Goal: Find specific page/section: Find specific page/section

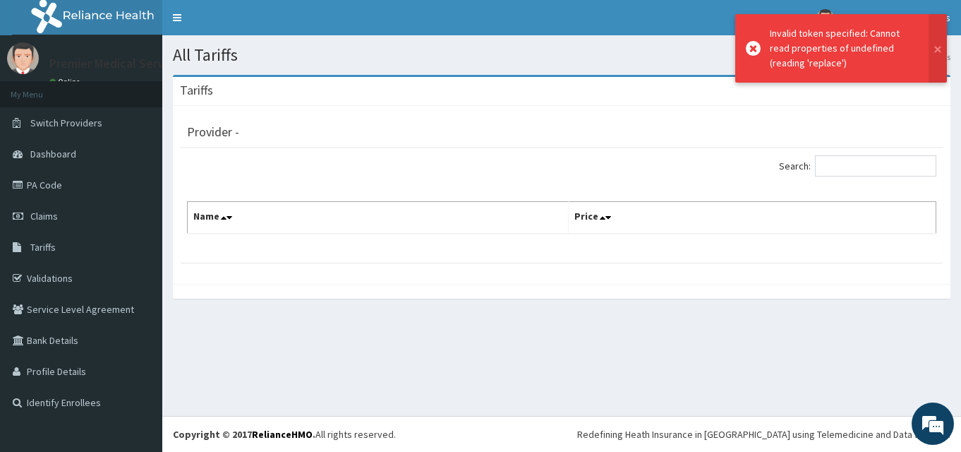
click at [750, 48] on icon at bounding box center [753, 48] width 15 height 15
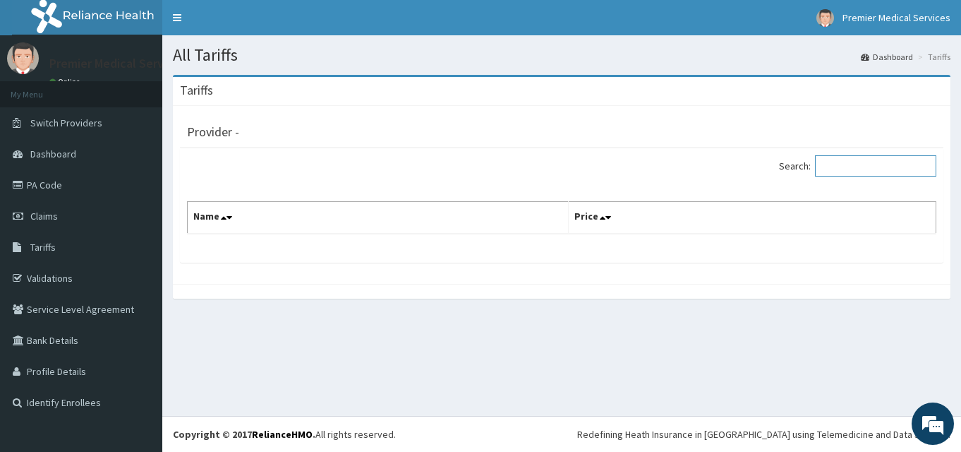
click at [846, 162] on input "Search:" at bounding box center [875, 165] width 121 height 21
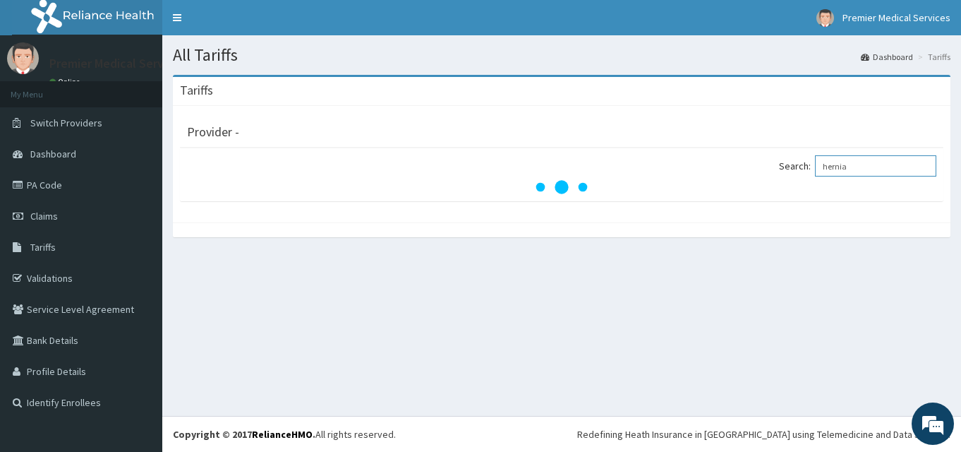
type input "hernia"
click at [286, 187] on div at bounding box center [562, 187] width 750 height 14
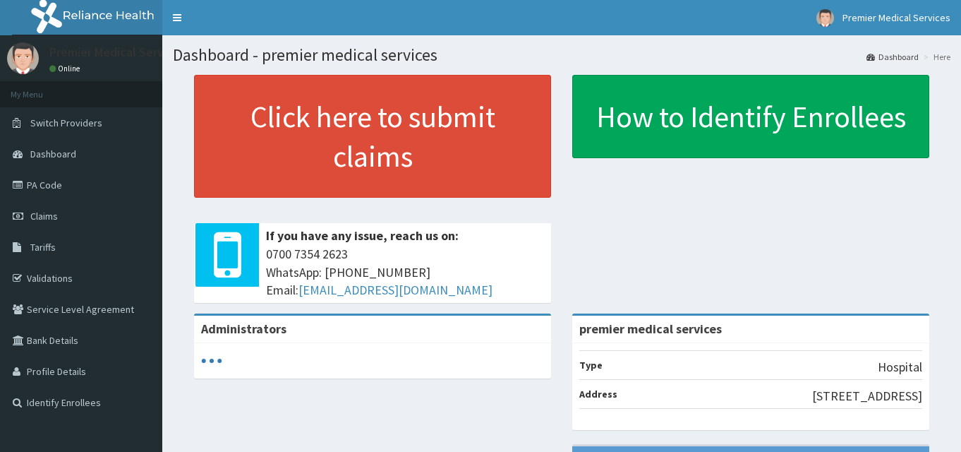
click at [44, 250] on span "Tariffs" at bounding box center [42, 247] width 25 height 13
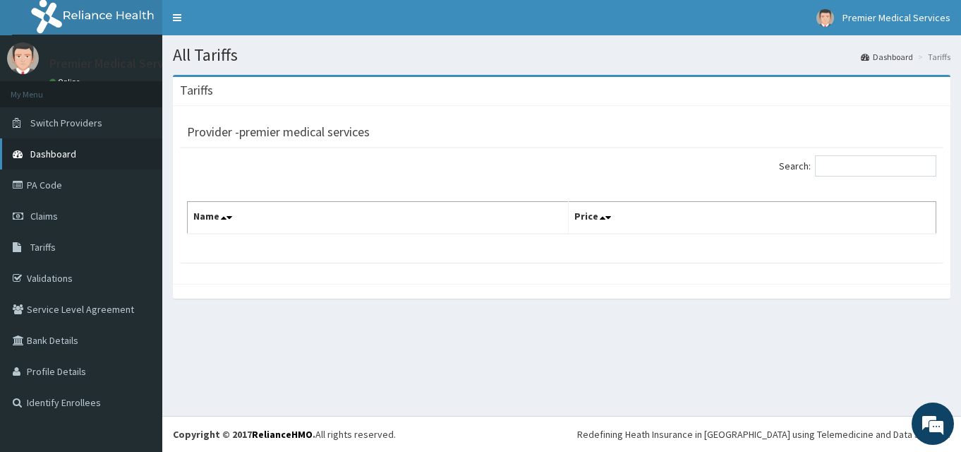
click at [48, 152] on span "Dashboard" at bounding box center [53, 154] width 46 height 13
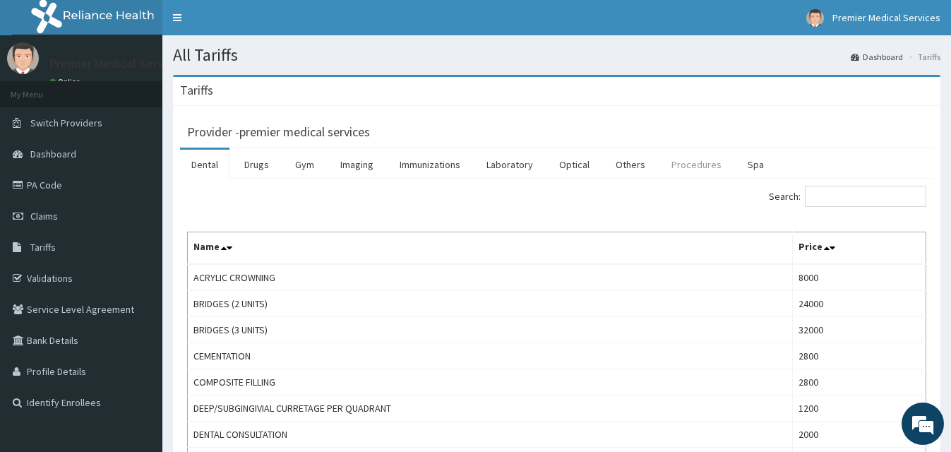
click at [687, 174] on link "Procedures" at bounding box center [696, 165] width 73 height 30
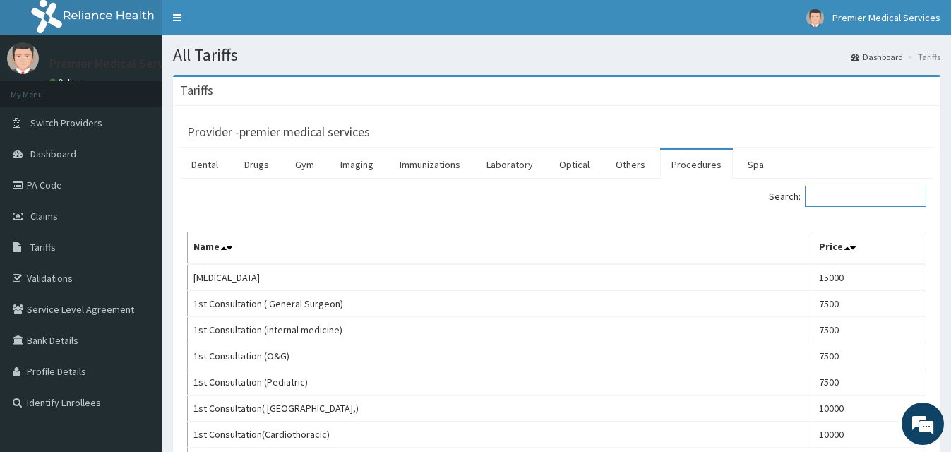
click at [843, 198] on input "Search:" at bounding box center [865, 196] width 121 height 21
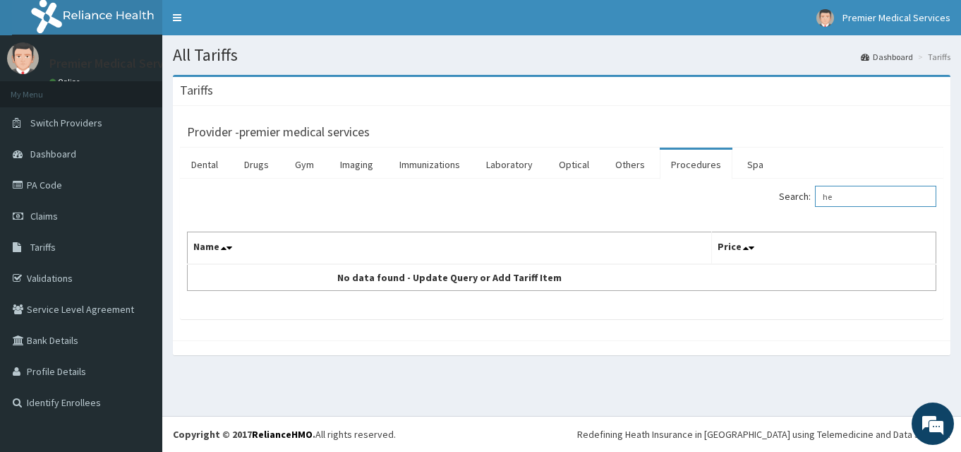
type input "h"
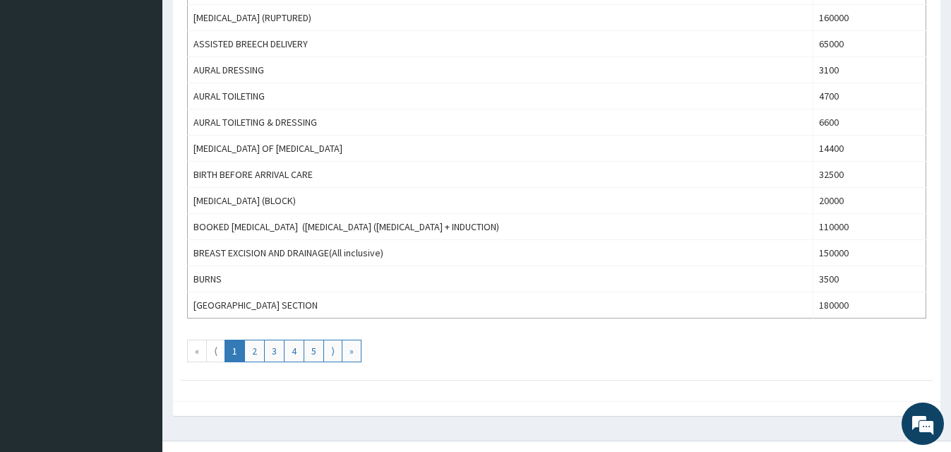
scroll to position [1277, 0]
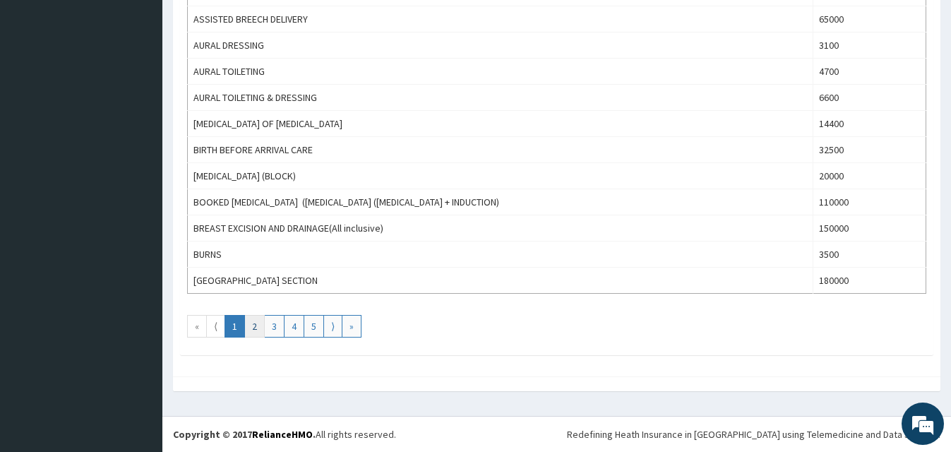
click at [258, 324] on link "2" at bounding box center [254, 326] width 20 height 23
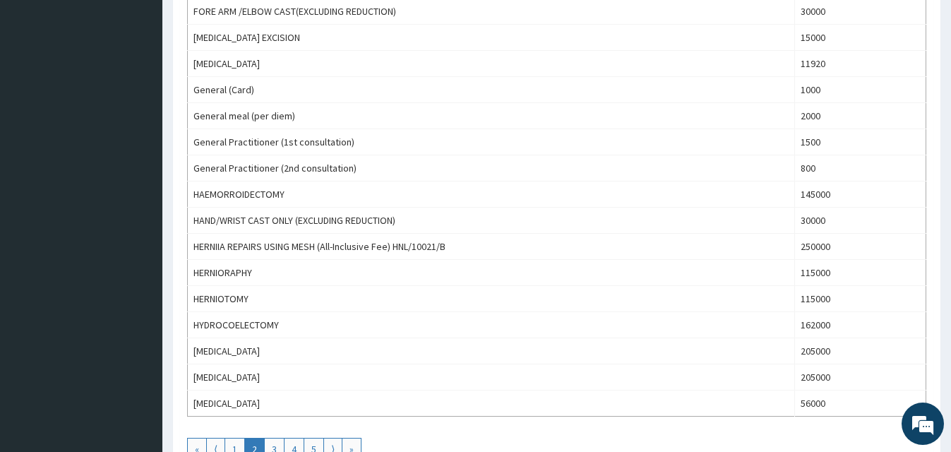
scroll to position [1186, 0]
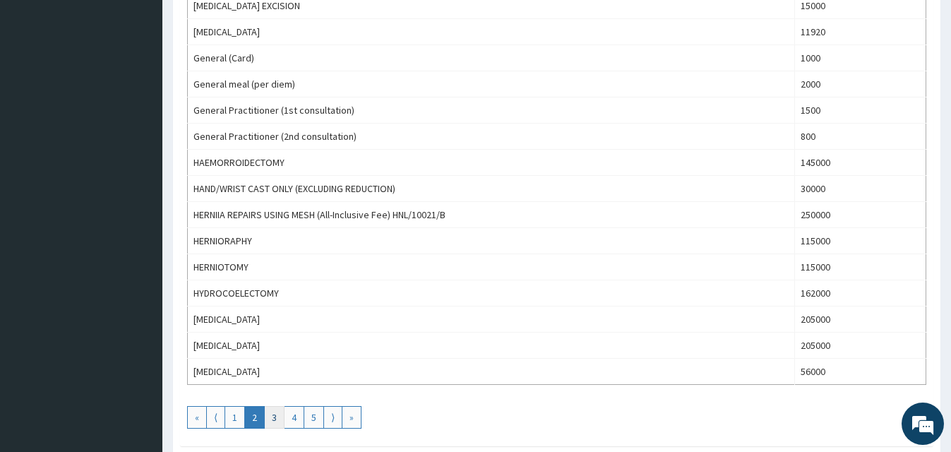
click at [277, 416] on link "3" at bounding box center [274, 417] width 20 height 23
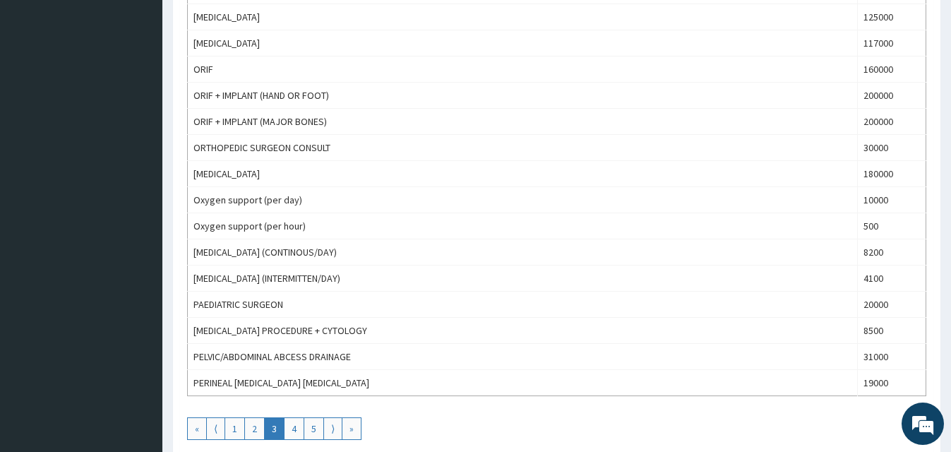
scroll to position [1277, 0]
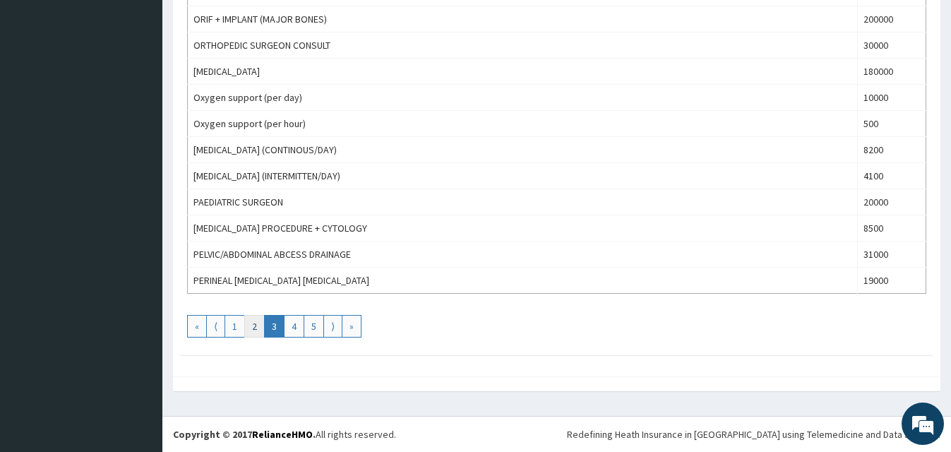
click at [257, 327] on link "2" at bounding box center [254, 326] width 20 height 23
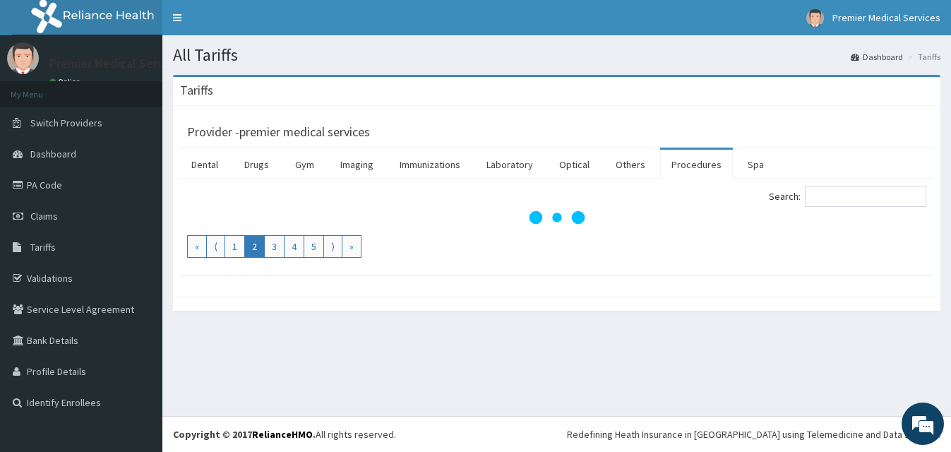
scroll to position [0, 0]
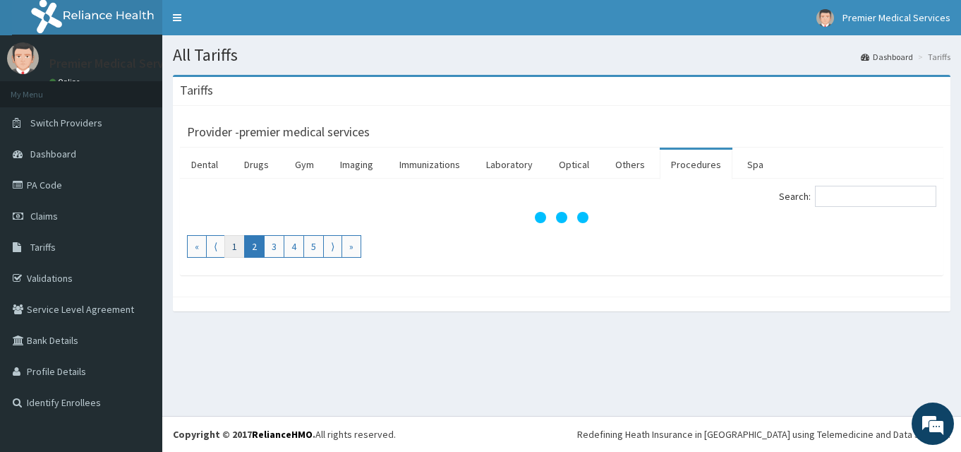
click at [236, 246] on link "1" at bounding box center [234, 246] width 20 height 23
